Goal: Task Accomplishment & Management: Manage account settings

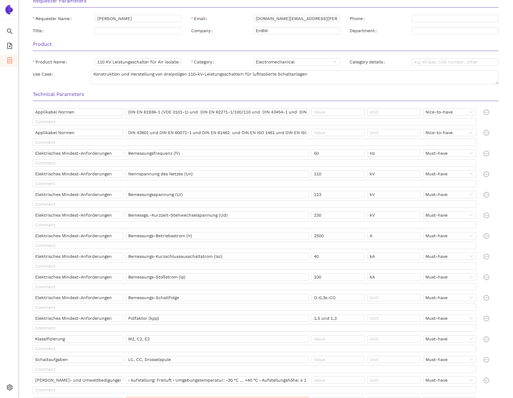
scroll to position [204, 0]
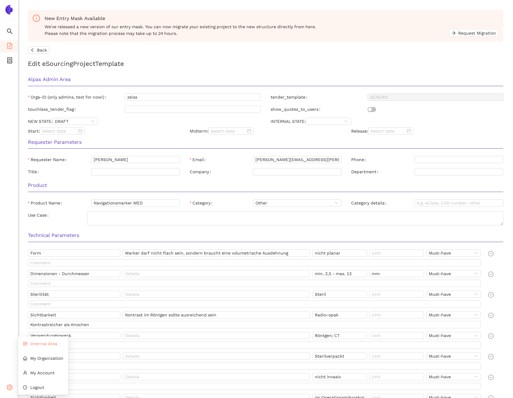
click at [51, 347] on li "Internal Area" at bounding box center [43, 343] width 50 height 12
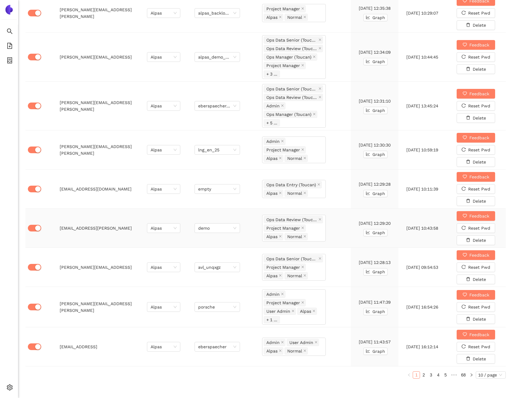
scroll to position [305, 0]
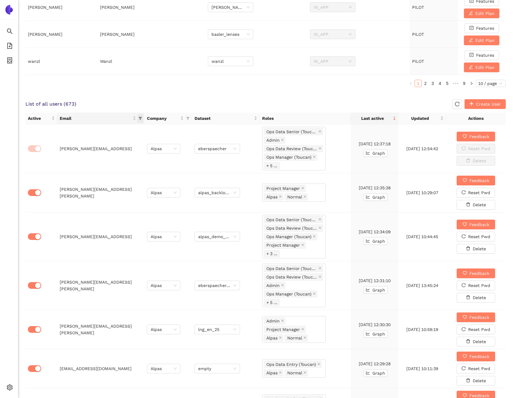
click at [142, 119] on icon "filter" at bounding box center [141, 118] width 4 height 4
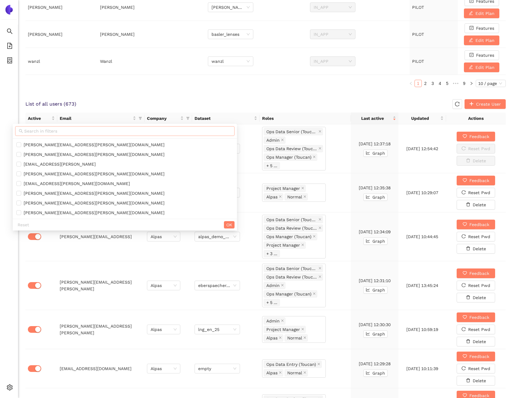
click at [121, 129] on input "text" at bounding box center [127, 131] width 207 height 7
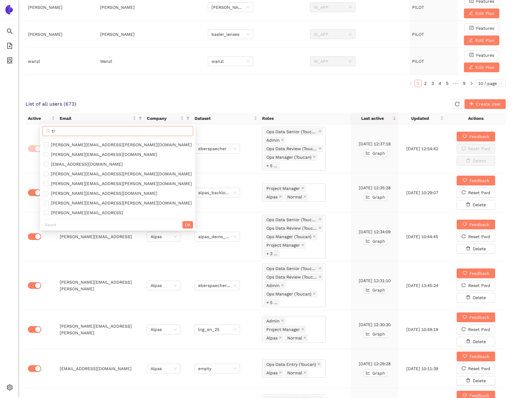
type input "t"
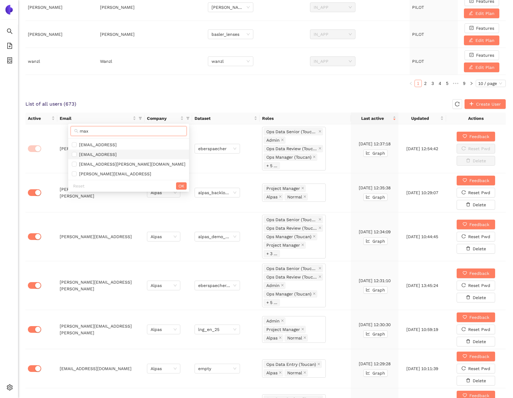
type input "max"
click at [130, 152] on span "max@alpas.ai" at bounding box center [129, 154] width 114 height 7
checkbox input "true"
click at [179, 185] on span "OK" at bounding box center [182, 185] width 6 height 7
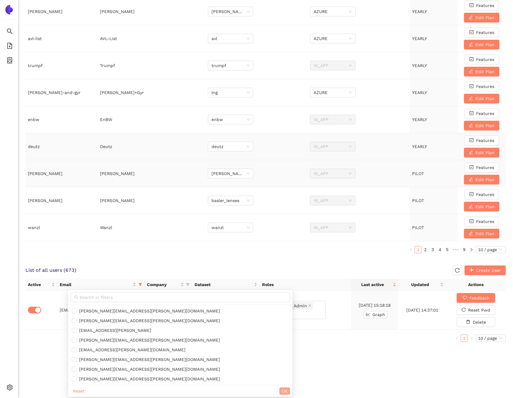
scroll to position [102, 0]
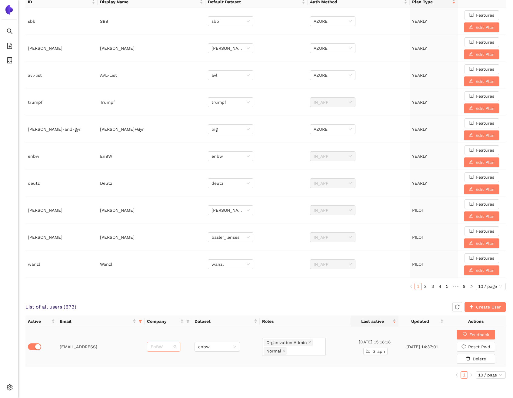
click at [163, 348] on span "EnBW" at bounding box center [164, 346] width 26 height 9
type input "trox"
click at [162, 359] on div "Trox" at bounding box center [163, 358] width 26 height 7
click at [203, 347] on span "enbw" at bounding box center [217, 346] width 38 height 9
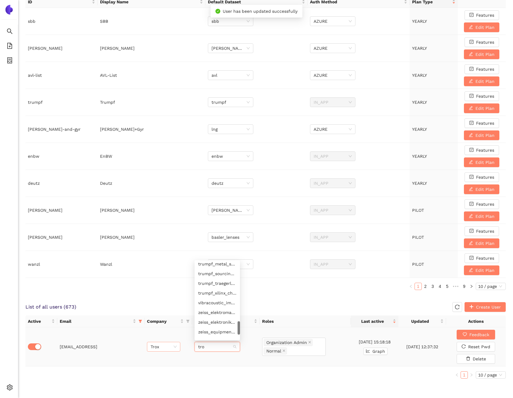
scroll to position [63, 0]
type input "trox"
click at [213, 277] on div "trox" at bounding box center [217, 276] width 38 height 7
click at [175, 306] on div "List of all users ( 673 ) Create User" at bounding box center [265, 307] width 480 height 10
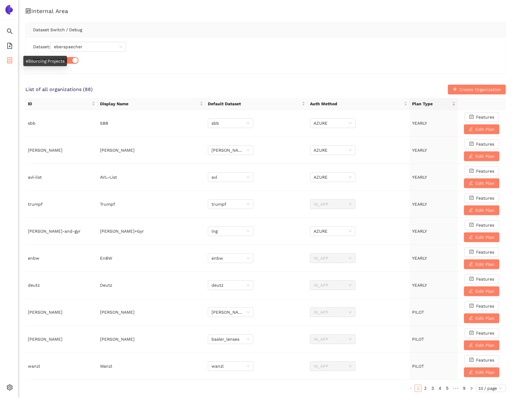
click at [9, 55] on span "container" at bounding box center [10, 61] width 6 height 12
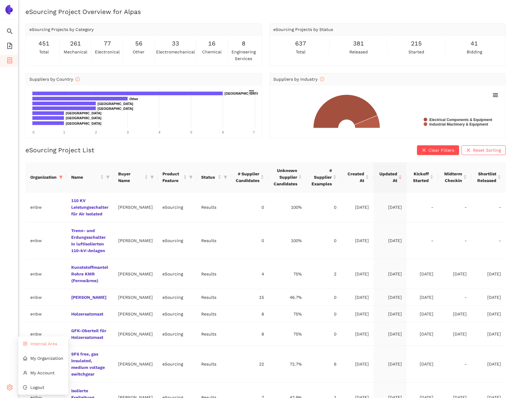
click at [45, 345] on span "Internal Area" at bounding box center [43, 343] width 27 height 5
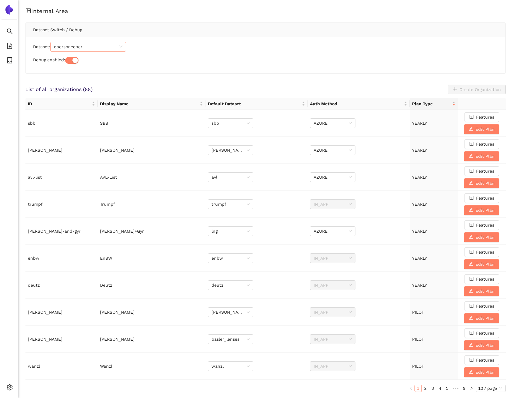
click at [78, 47] on span "eberspaecher" at bounding box center [88, 46] width 69 height 9
paste input "jqyegc"
type input "jqyegc"
click at [80, 58] on div "trox_jqyegc" at bounding box center [89, 58] width 69 height 7
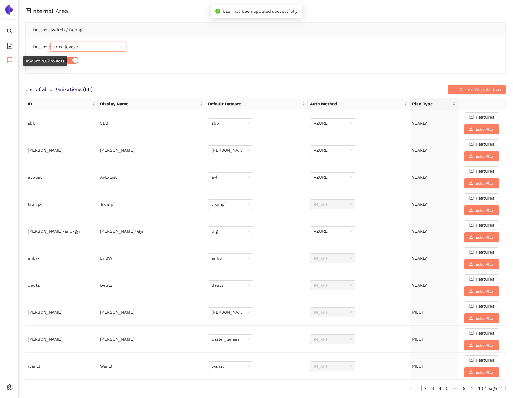
click at [4, 60] on li "eSourcing Projects" at bounding box center [9, 61] width 18 height 12
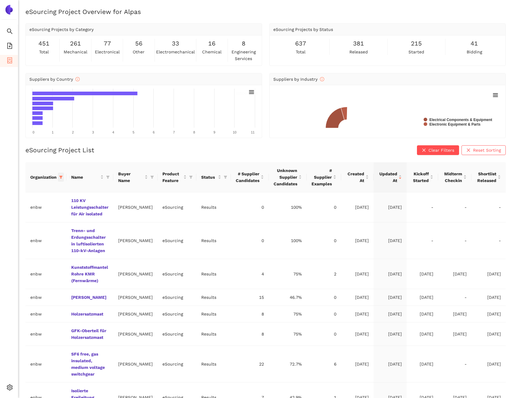
click at [60, 178] on icon "filter" at bounding box center [60, 177] width 3 height 3
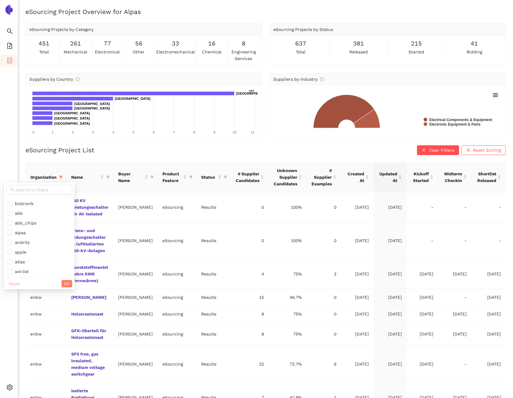
drag, startPoint x: 15, startPoint y: 283, endPoint x: 20, endPoint y: 283, distance: 5.2
click at [15, 283] on span "Reset" at bounding box center [15, 283] width 12 height 7
checkbox input "false"
click at [62, 283] on button "OK" at bounding box center [67, 283] width 11 height 7
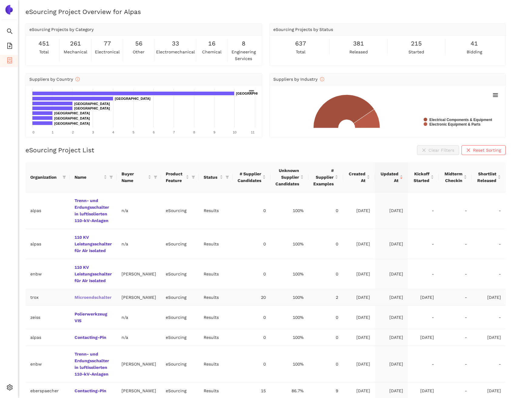
click at [0, 0] on link "Microendschalter" at bounding box center [0, 0] width 0 height 0
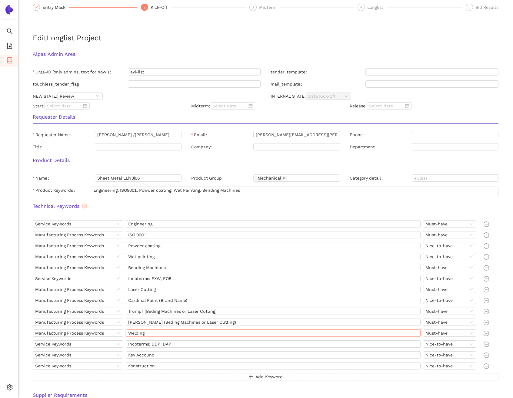
scroll to position [66, 0]
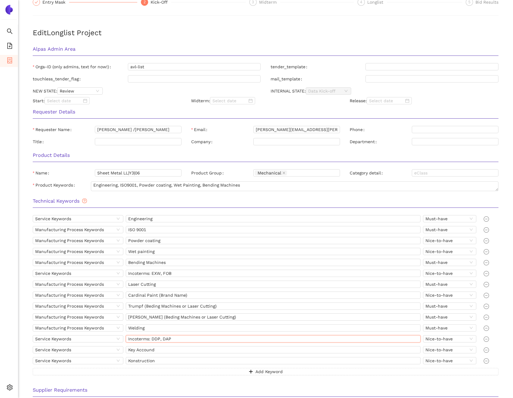
drag, startPoint x: 177, startPoint y: 338, endPoint x: 127, endPoint y: 336, distance: 50.7
click at [127, 336] on input "Incoterms: DDP, DAP" at bounding box center [273, 338] width 295 height 7
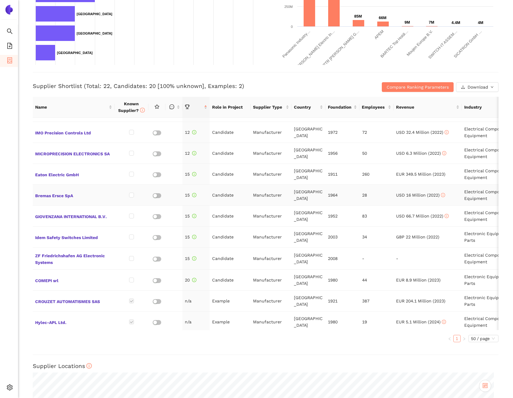
scroll to position [254, 0]
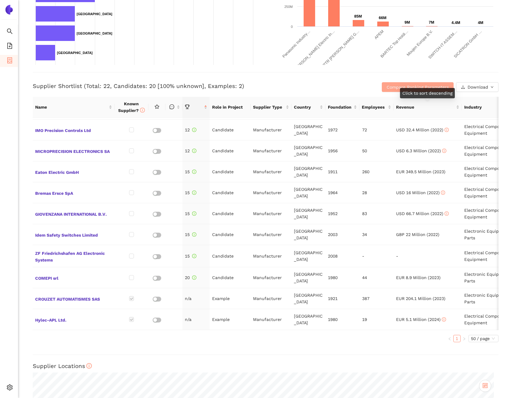
click at [391, 86] on span "Compare Ranking Parameters" at bounding box center [418, 87] width 62 height 7
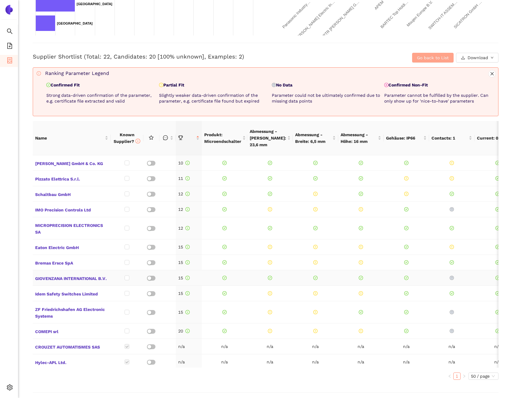
scroll to position [0, 0]
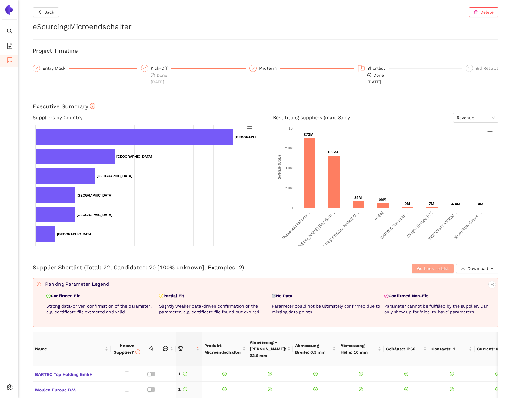
click at [425, 267] on span "Go back to List" at bounding box center [433, 268] width 32 height 7
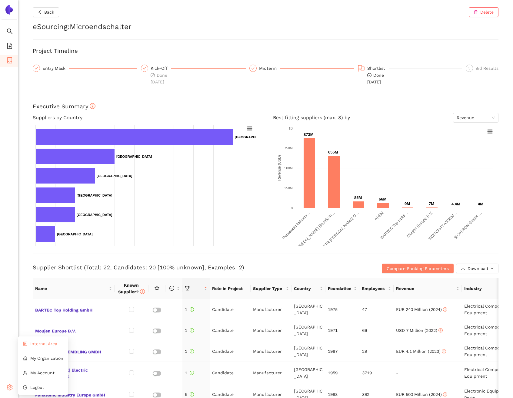
click at [35, 346] on li "Internal Area" at bounding box center [43, 343] width 50 height 12
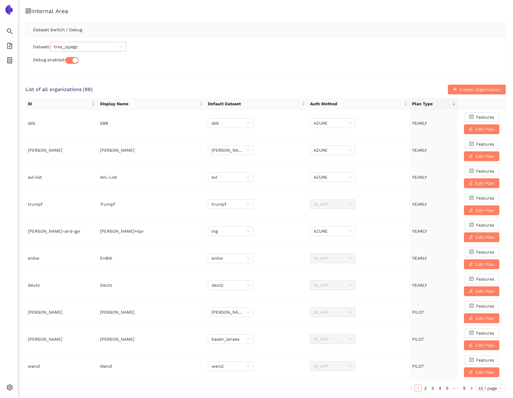
click at [91, 46] on span "trox_jqyegc" at bounding box center [88, 46] width 69 height 9
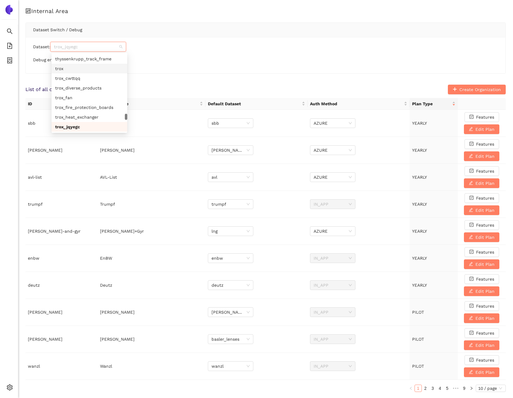
click at [66, 72] on div "trox" at bounding box center [90, 69] width 76 height 10
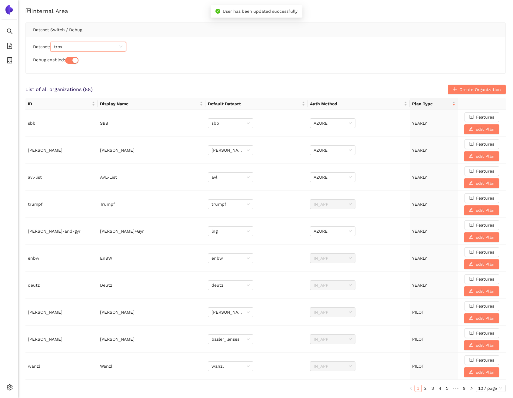
click at [16, 78] on ul "Search eSourcing Templates eSourcing Projects Settings" at bounding box center [9, 211] width 18 height 373
click at [8, 60] on icon "container" at bounding box center [9, 60] width 5 height 6
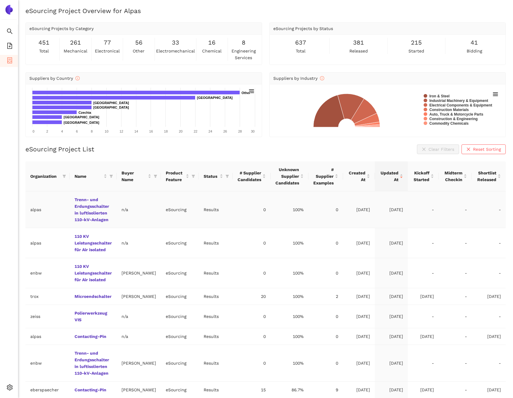
scroll to position [1, 0]
click at [0, 0] on link "Microendschalter" at bounding box center [0, 0] width 0 height 0
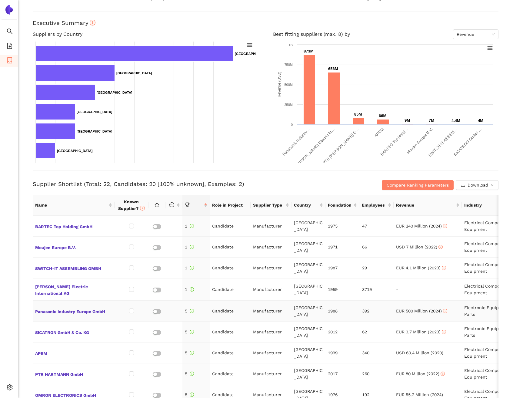
scroll to position [82, 0]
